Goal: Transaction & Acquisition: Purchase product/service

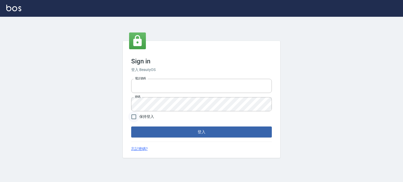
type input "6430581"
click at [136, 119] on input "保持登入" at bounding box center [133, 116] width 11 height 11
checkbox input "true"
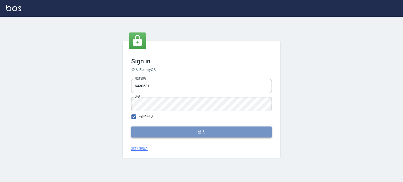
click at [138, 130] on button "登入" at bounding box center [201, 132] width 141 height 11
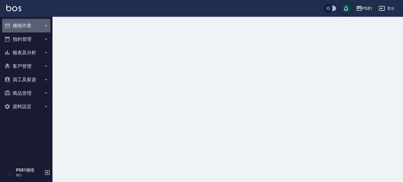
click at [30, 28] on button "櫃檯作業" at bounding box center [26, 26] width 48 height 14
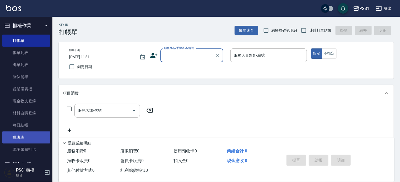
click at [35, 137] on link "排班表" at bounding box center [26, 138] width 48 height 12
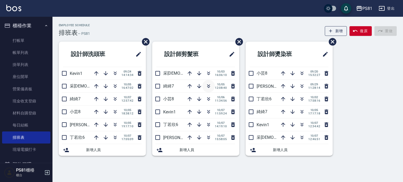
click at [207, 90] on button "button" at bounding box center [208, 86] width 13 height 13
click at [298, 34] on div "Employee Schedule 排班表 — PS81 新增 復原 重做" at bounding box center [228, 30] width 338 height 13
drag, startPoint x: 314, startPoint y: 121, endPoint x: 319, endPoint y: 126, distance: 6.9
click at [319, 124] on span "10/07" at bounding box center [314, 122] width 12 height 3
click at [310, 129] on div "10/07 12:34:42" at bounding box center [303, 125] width 53 height 13
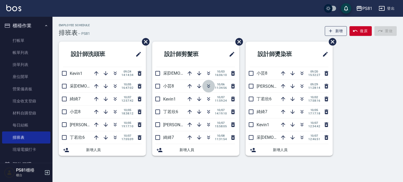
click at [207, 86] on icon "button" at bounding box center [208, 86] width 6 height 6
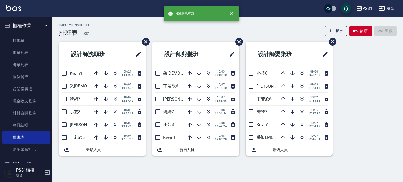
click at [1, 27] on nav "櫃檯作業 打帳單 帳單列表 掛單列表 座位開單 營業儀表板 現金收支登錄 材料自購登錄 每日結帳 排班表 現場電腦打卡 預約管理 預約管理 單日預約紀錄 單週…" at bounding box center [26, 90] width 52 height 146
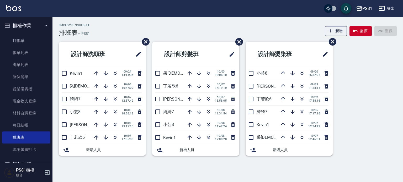
click at [1, 27] on nav "櫃檯作業 打帳單 帳單列表 掛單列表 座位開單 營業儀表板 現金收支登錄 材料自購登錄 每日結帳 排班表 現場電腦打卡 預約管理 預約管理 單日預約紀錄 單週…" at bounding box center [26, 90] width 52 height 146
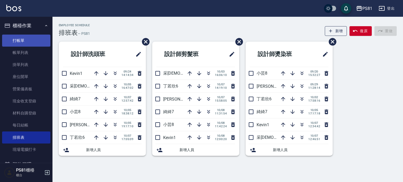
click at [24, 36] on link "打帳單" at bounding box center [26, 41] width 48 height 12
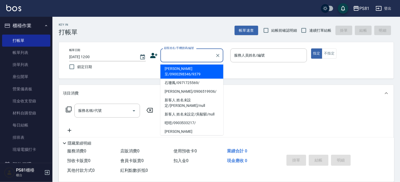
click at [168, 54] on input "顧客姓名/手機號碼/編號" at bounding box center [188, 55] width 50 height 9
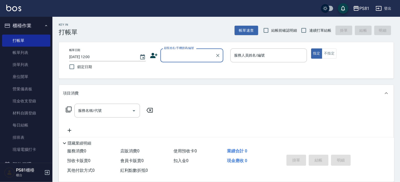
click at [167, 54] on input "顧客姓名/手機號碼/編號" at bounding box center [188, 55] width 50 height 9
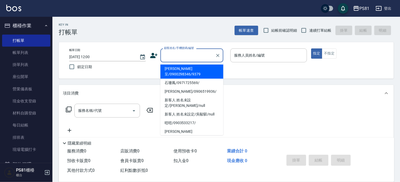
click at [167, 54] on input "顧客姓名/手機號碼/編號" at bounding box center [188, 55] width 50 height 9
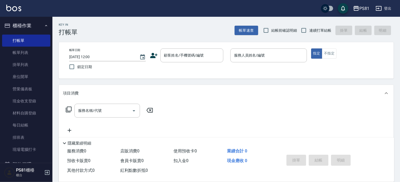
click at [250, 75] on div "帳單日期 2025/10/08 12:00 鎖定日期 顧客姓名/手機號碼/編號 顧客姓名/手機號碼/編號 服務人員姓名/編號 服務人員姓名/編號 指定 不指定" at bounding box center [226, 60] width 335 height 36
click at [186, 60] on input "顧客姓名/手機號碼/編號" at bounding box center [188, 55] width 50 height 9
click at [187, 59] on input "顧客姓名/手機號碼/編號" at bounding box center [188, 55] width 50 height 9
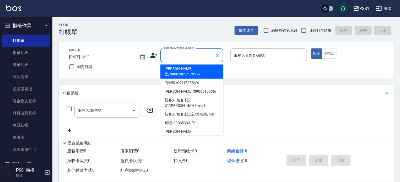
click at [187, 59] on input "顧客姓名/手機號碼/編號" at bounding box center [188, 55] width 50 height 9
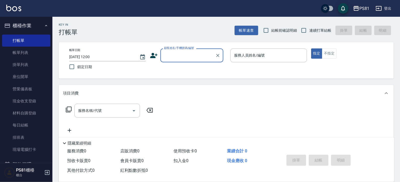
click at [187, 59] on input "顧客姓名/手機號碼/編號" at bounding box center [188, 55] width 50 height 9
click at [190, 57] on input "顧客姓名/手機號碼/編號" at bounding box center [188, 55] width 50 height 9
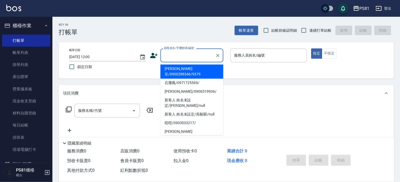
click at [190, 57] on input "顧客姓名/手機號碼/編號" at bounding box center [188, 55] width 50 height 9
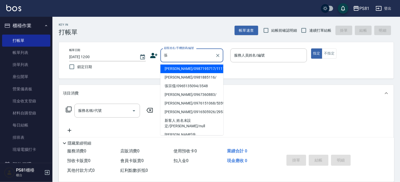
click at [180, 67] on li "張晏菱/0987195717/111111" at bounding box center [191, 69] width 63 height 9
type input "張晏菱/0987195717/111111"
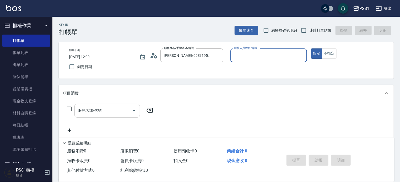
click at [116, 110] on input "服務名稱/代號" at bounding box center [103, 110] width 53 height 9
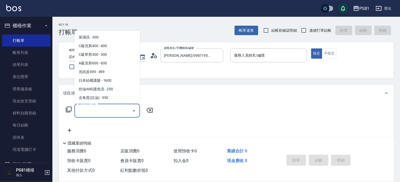
scroll to position [131, 0]
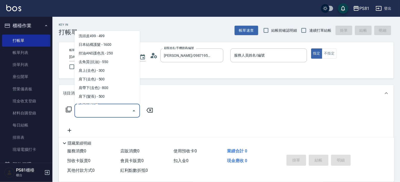
click at [71, 133] on icon at bounding box center [69, 130] width 13 height 6
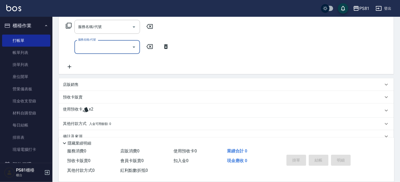
scroll to position [94, 0]
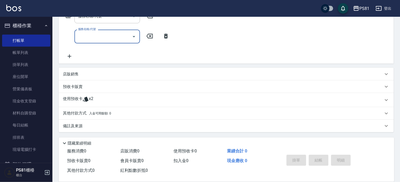
click at [100, 76] on div "店販銷售" at bounding box center [223, 75] width 320 height 6
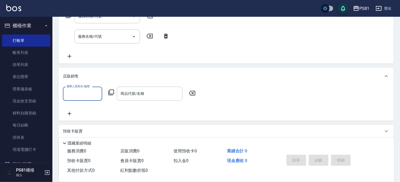
scroll to position [0, 0]
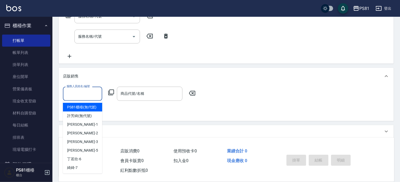
click at [84, 94] on input "服務人員姓名/編號" at bounding box center [82, 93] width 35 height 9
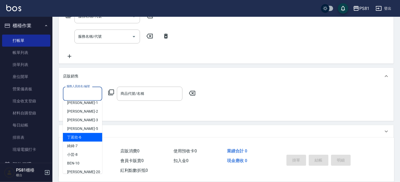
scroll to position [52, 0]
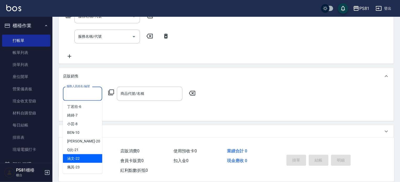
click at [88, 162] on div "涵文 -22" at bounding box center [82, 158] width 39 height 9
type input "涵文-22"
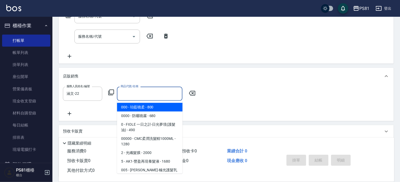
click at [138, 94] on input "商品代號/名稱" at bounding box center [149, 93] width 61 height 9
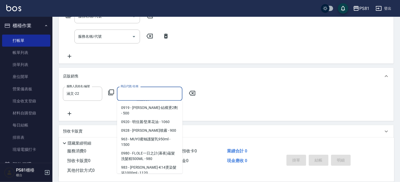
scroll to position [1259, 0]
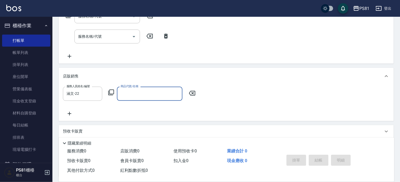
click at [160, 95] on input "商品代號/名稱" at bounding box center [149, 93] width 61 height 9
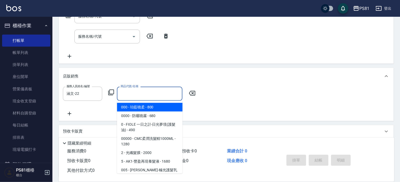
click at [160, 95] on input "商品代號/名稱" at bounding box center [149, 93] width 61 height 9
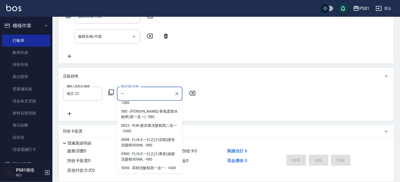
scroll to position [0, 0]
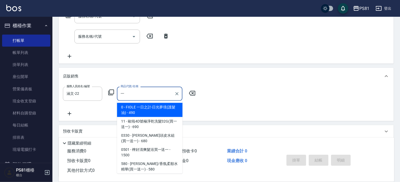
click at [164, 143] on span "0330 - 華旭頭皮水組(買一送一) - 680" at bounding box center [150, 138] width 66 height 14
type input "華旭頭皮水組(買一送一)"
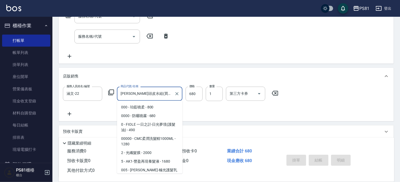
click at [167, 93] on input "華旭頭皮水組(買一送一)" at bounding box center [145, 93] width 53 height 9
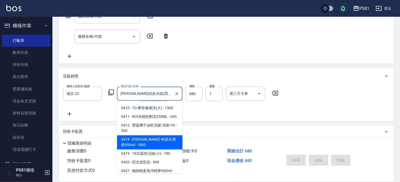
scroll to position [614, 0]
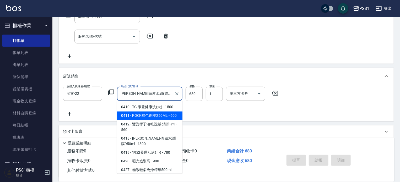
click at [163, 95] on input "華旭頭皮水組(買一送一)" at bounding box center [145, 93] width 53 height 9
drag, startPoint x: 179, startPoint y: 94, endPoint x: 176, endPoint y: 94, distance: 3.7
click at [179, 94] on icon "Clear" at bounding box center [176, 93] width 5 height 5
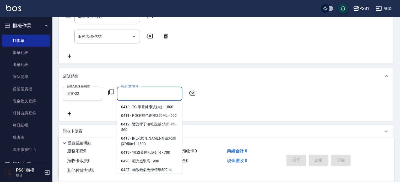
scroll to position [2, 0]
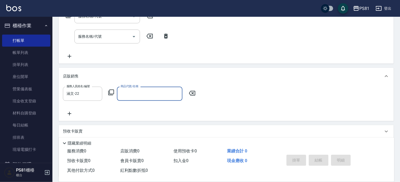
click at [170, 94] on input "商品代號/名稱" at bounding box center [149, 93] width 61 height 9
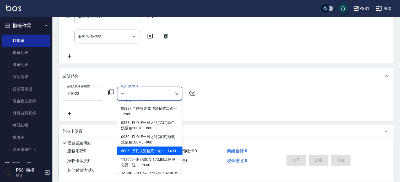
scroll to position [79, 0]
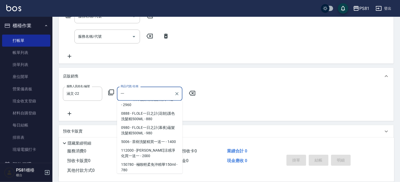
click at [158, 53] on span "11 - 歐啦4D號極淨乾洗髮32G(買一送一) - 690" at bounding box center [150, 46] width 66 height 14
type input "歐啦4D號極淨乾洗髮32G(買一送一)"
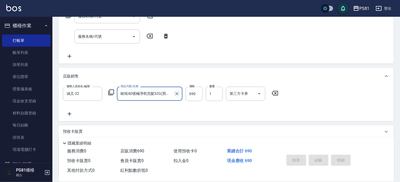
click at [176, 94] on icon "Clear" at bounding box center [176, 93] width 5 height 5
click at [169, 94] on input "商品代號/名稱" at bounding box center [149, 93] width 61 height 9
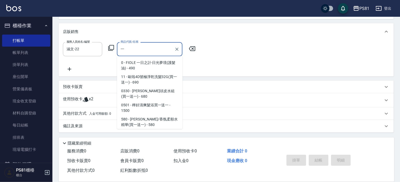
click at [136, 59] on span "0 - FIOLE 一日之計-日光夢境(護髮油) - 490" at bounding box center [150, 65] width 66 height 14
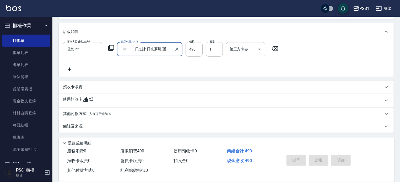
click at [165, 49] on input "FIOLE 一日之計-日光夢境(護髮油)" at bounding box center [145, 49] width 53 height 9
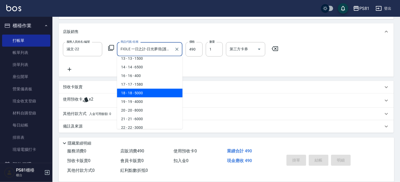
scroll to position [131, 0]
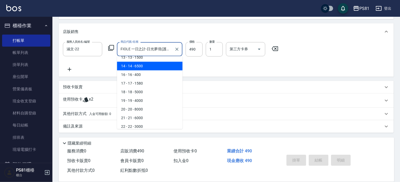
drag, startPoint x: 168, startPoint y: 46, endPoint x: 170, endPoint y: 48, distance: 3.0
click at [169, 47] on input "FIOLE 一日之計-日光夢境(護髮油)" at bounding box center [145, 49] width 53 height 9
click at [171, 49] on input "FIOLE 一日之計-日光夢境(護髮油)" at bounding box center [145, 49] width 53 height 9
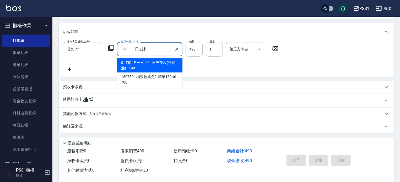
scroll to position [139, 0]
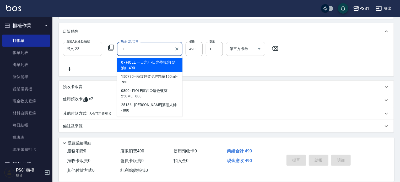
type input "F"
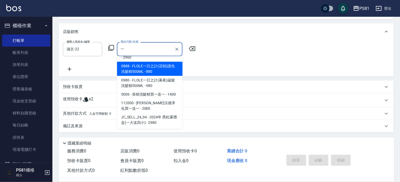
scroll to position [0, 0]
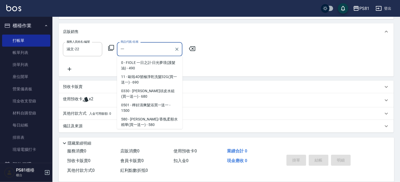
click at [145, 60] on span "0 - FIOLE 一日之計-日光夢境(護髮油) - 490" at bounding box center [150, 65] width 66 height 14
type input "FIOLE 一日之計-日光夢境(護髮油)"
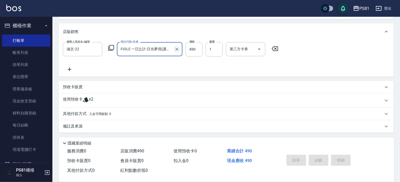
click at [175, 49] on icon "Clear" at bounding box center [176, 49] width 5 height 5
click at [152, 47] on input "商品代號/名稱" at bounding box center [149, 49] width 61 height 9
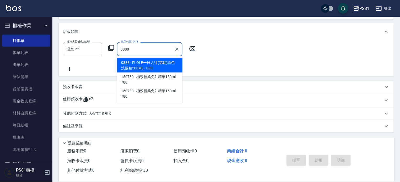
click at [150, 66] on span "0888 - FLOLE一日之計(花朝)護色洗髮精500ML - 880" at bounding box center [150, 65] width 66 height 14
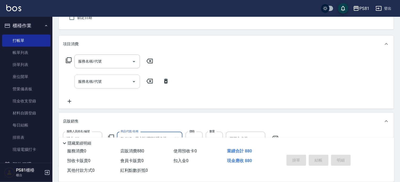
scroll to position [52, 0]
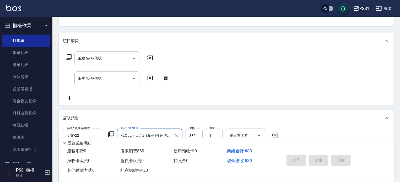
type input "FLOLE一日之計(花朝)護色洗髮精500ML"
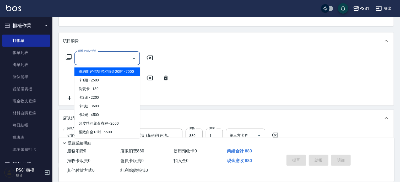
click at [101, 61] on input "服務名稱/代號" at bounding box center [103, 58] width 53 height 9
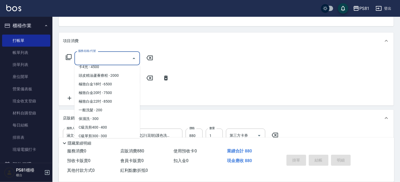
scroll to position [105, 0]
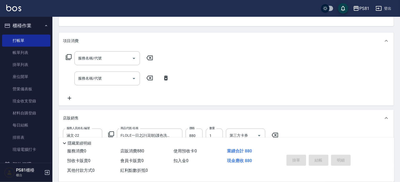
click at [232, 74] on div "服務名稱/代號 服務名稱/代號 服務名稱/代號 服務名稱/代號" at bounding box center [226, 77] width 335 height 56
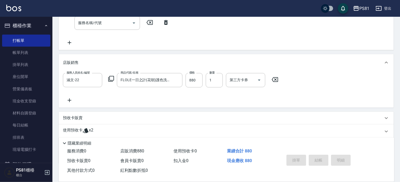
scroll to position [139, 0]
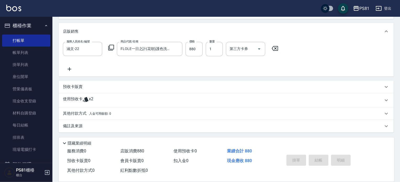
drag, startPoint x: 321, startPoint y: 153, endPoint x: 319, endPoint y: 157, distance: 5.0
click at [320, 155] on div "掛單 結帳 明細" at bounding box center [318, 161] width 68 height 17
drag, startPoint x: 319, startPoint y: 157, endPoint x: 199, endPoint y: 142, distance: 120.7
click at [318, 157] on div "掛單 結帳 明細" at bounding box center [318, 161] width 68 height 17
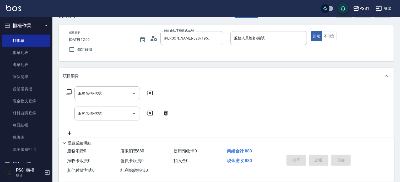
scroll to position [0, 0]
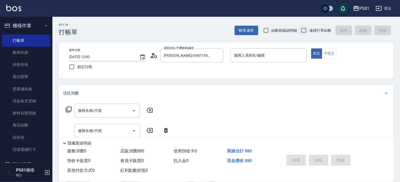
click at [306, 31] on input "連續打單結帳" at bounding box center [303, 30] width 11 height 11
checkbox input "true"
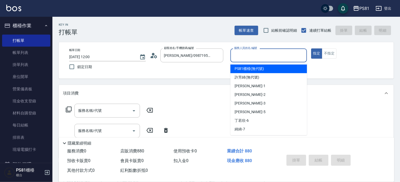
click at [261, 58] on input "服務人員姓名/編號" at bounding box center [269, 55] width 72 height 9
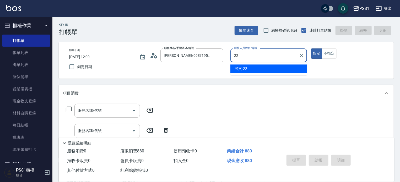
click at [282, 71] on div "涵文 -22" at bounding box center [268, 69] width 77 height 9
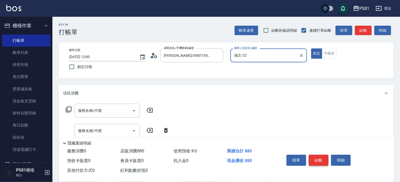
type input "涵文-22"
click at [322, 159] on button "結帳" at bounding box center [319, 160] width 20 height 11
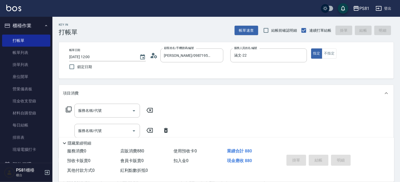
type input "2025/10/08 12:03"
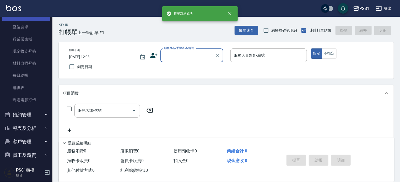
scroll to position [82, 0]
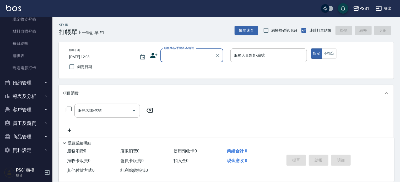
click at [35, 99] on button "報表及分析" at bounding box center [26, 97] width 48 height 14
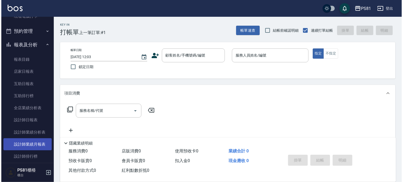
scroll to position [134, 0]
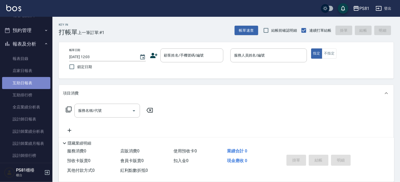
click at [34, 83] on link "互助日報表" at bounding box center [26, 83] width 48 height 12
